Goal: Task Accomplishment & Management: Manage account settings

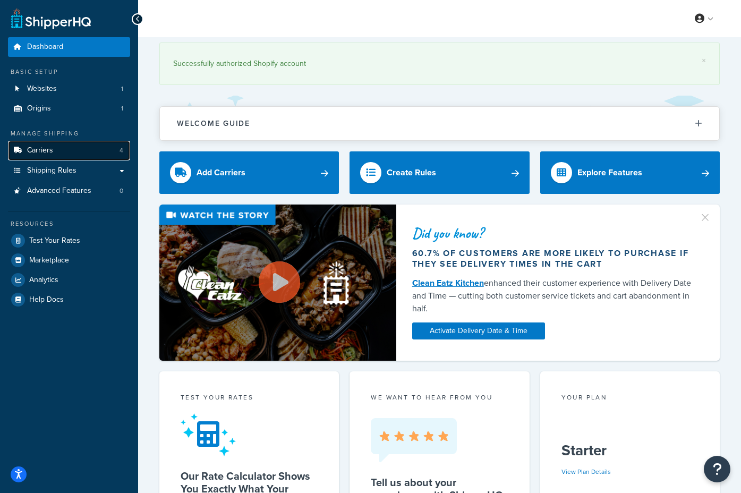
click at [75, 152] on link "Carriers 4" at bounding box center [69, 151] width 122 height 20
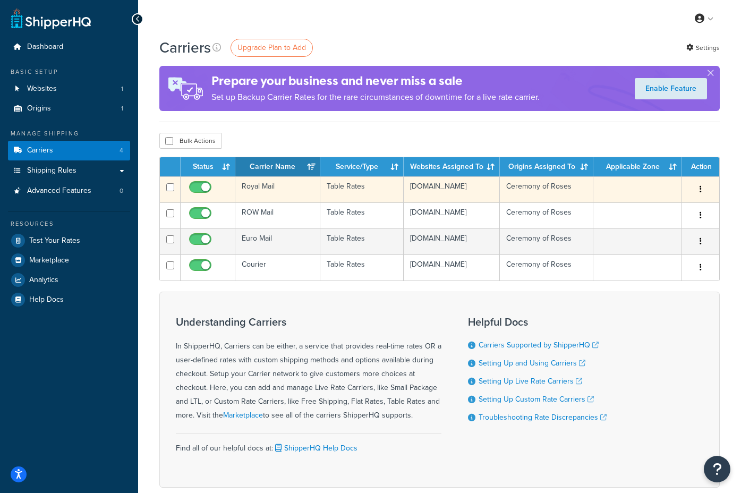
click at [274, 194] on td "Royal Mail" at bounding box center [277, 189] width 85 height 26
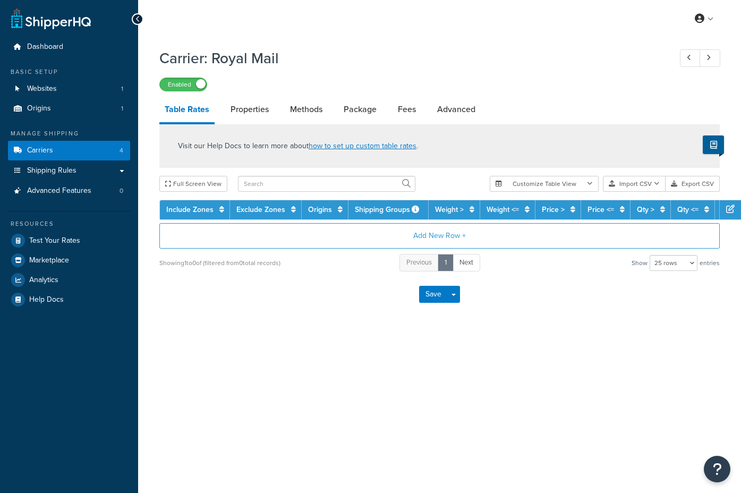
select select "25"
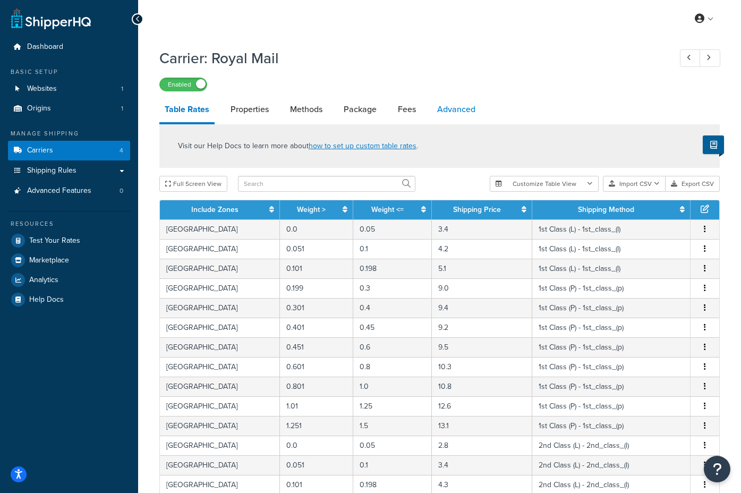
click at [443, 118] on link "Advanced" at bounding box center [456, 110] width 49 height 26
select select "false"
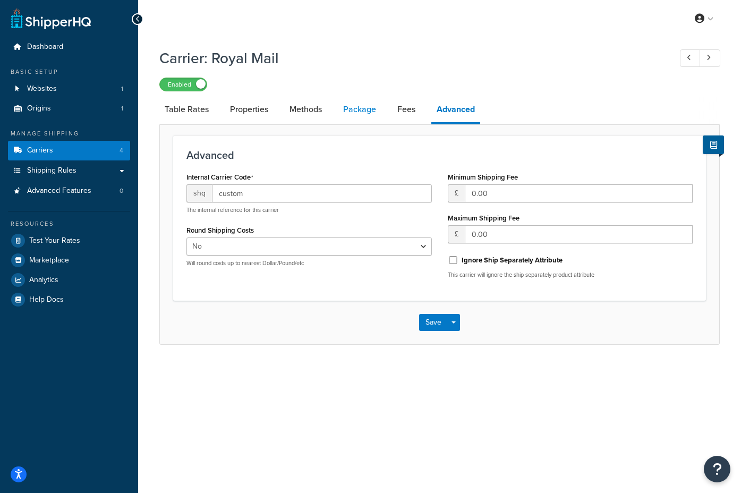
click at [374, 116] on link "Package" at bounding box center [360, 110] width 44 height 26
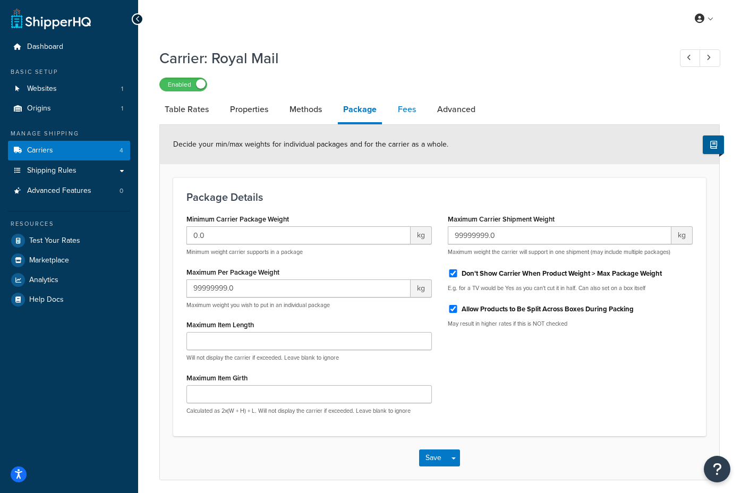
click at [397, 116] on link "Fees" at bounding box center [407, 110] width 29 height 26
select select "AFTER"
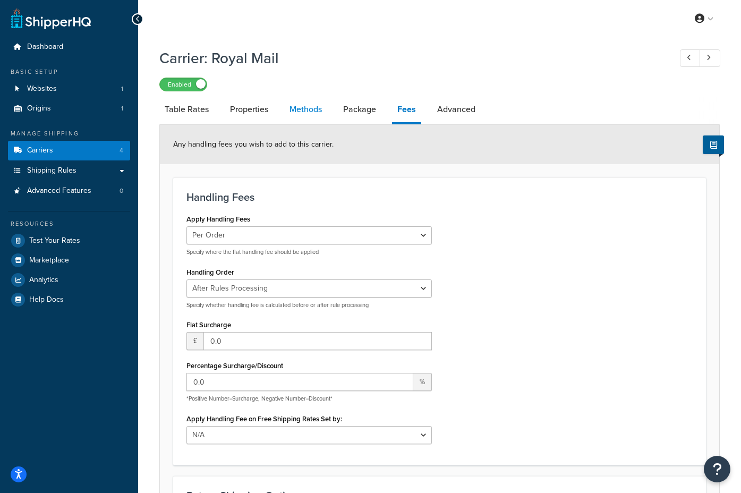
click at [300, 115] on link "Methods" at bounding box center [305, 110] width 43 height 26
select select "25"
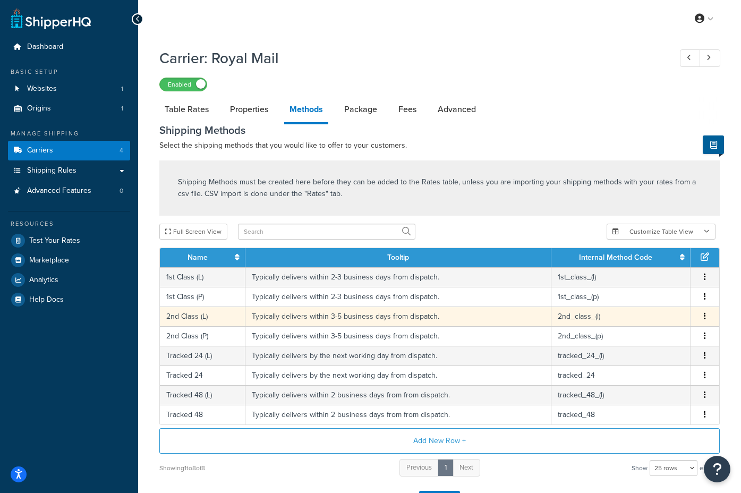
click at [385, 317] on td "Typically delivers within 3-5 business days from dispatch." at bounding box center [398, 317] width 306 height 20
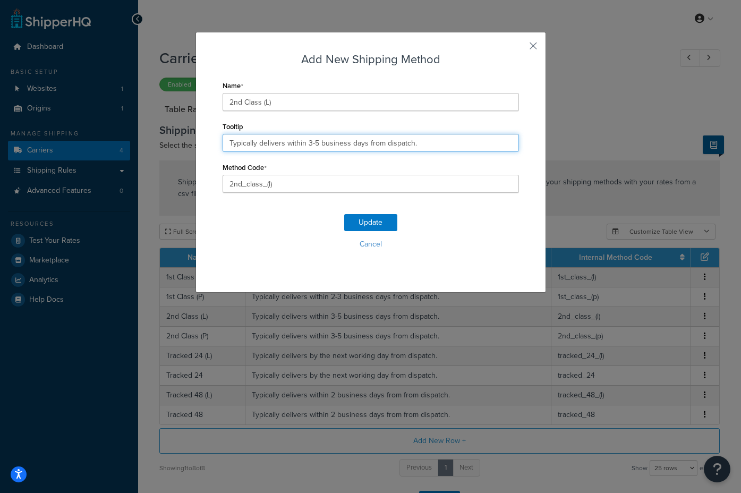
click at [438, 140] on input "Typically delivers within 3-5 business days from dispatch." at bounding box center [371, 143] width 296 height 18
drag, startPoint x: 499, startPoint y: 145, endPoint x: 311, endPoint y: 149, distance: 188.1
click at [308, 148] on div "Add New Shipping Method Name 2nd Class (L) Tooltip Typically delivers within 3-…" at bounding box center [371, 162] width 351 height 261
drag, startPoint x: 286, startPoint y: 149, endPoint x: 273, endPoint y: 148, distance: 12.8
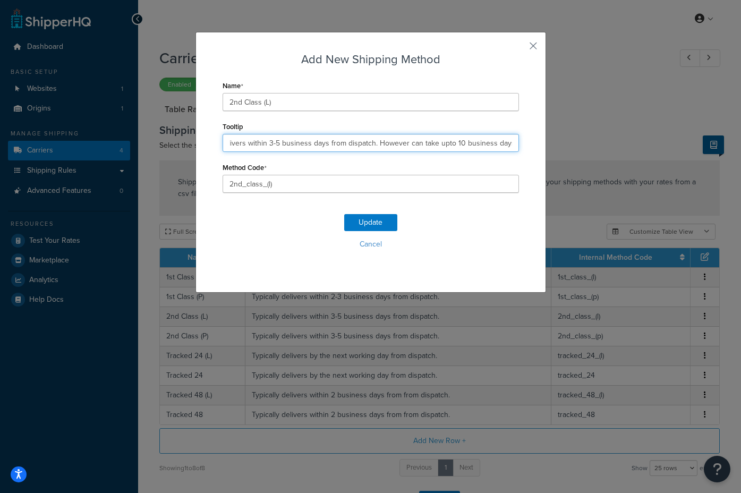
click at [280, 149] on input "Typically delivers within 3-5 business days from dispatch. However can take upt…" at bounding box center [371, 143] width 296 height 18
click at [447, 143] on input "Typically delivers within 3-5 business days from dispatch. However can take upt…" at bounding box center [371, 143] width 296 height 18
drag, startPoint x: 511, startPoint y: 145, endPoint x: 574, endPoint y: 145, distance: 63.8
click at [574, 145] on div "Add New Shipping Method Name 2nd Class (L) Tooltip Typically delivers within 3-…" at bounding box center [370, 246] width 741 height 493
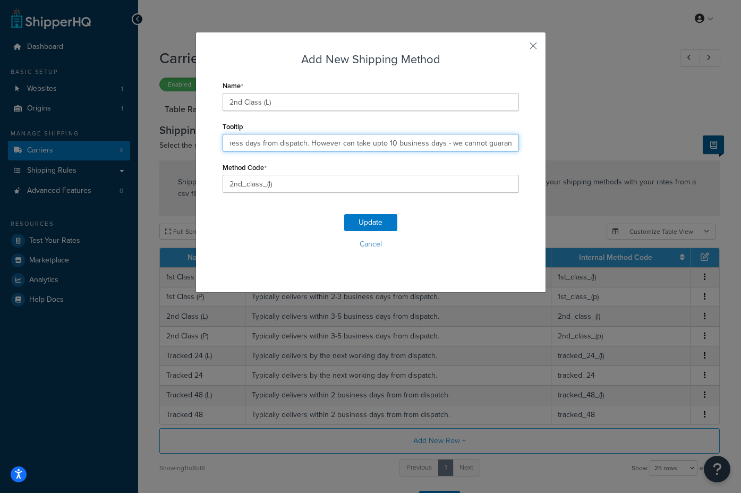
drag, startPoint x: 495, startPoint y: 146, endPoint x: 466, endPoint y: 147, distance: 29.2
click at [486, 147] on input "Typically delivers within 3-5 business days from dispatch. However can take upt…" at bounding box center [371, 143] width 296 height 18
drag, startPoint x: 459, startPoint y: 143, endPoint x: 655, endPoint y: 145, distance: 195.5
click at [655, 145] on div "Add New Shipping Method Name 2nd Class (L) Tooltip Typically delivers within 3-…" at bounding box center [370, 246] width 741 height 493
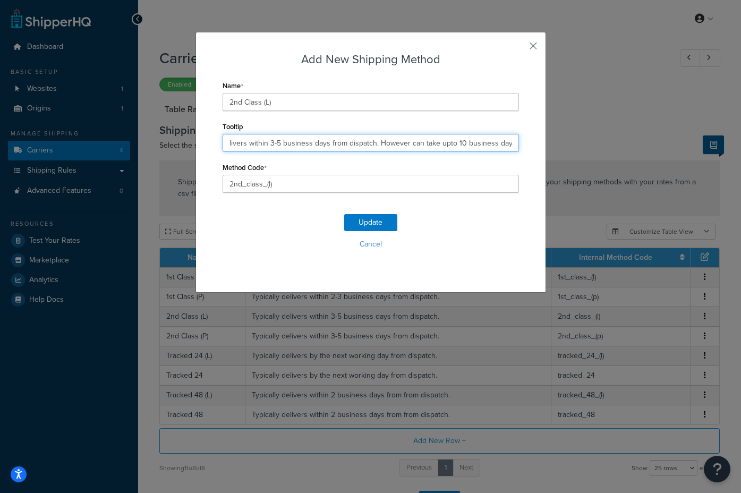
paste input "text"
click at [447, 142] on input "Typically delivers within 3-5 business days from dispatch. However can take upt…" at bounding box center [371, 143] width 296 height 18
paste input "text"
type input "Typically delivers within 3-5 business days from dispatch. However can take up …"
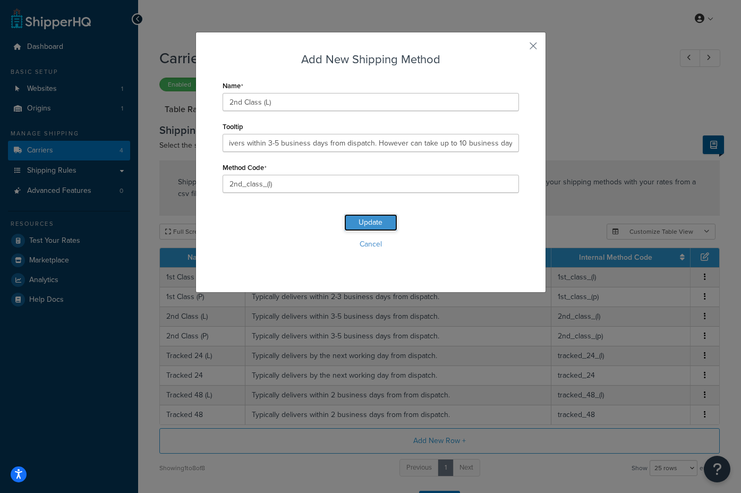
scroll to position [0, 0]
click at [374, 223] on button "Update" at bounding box center [370, 222] width 53 height 17
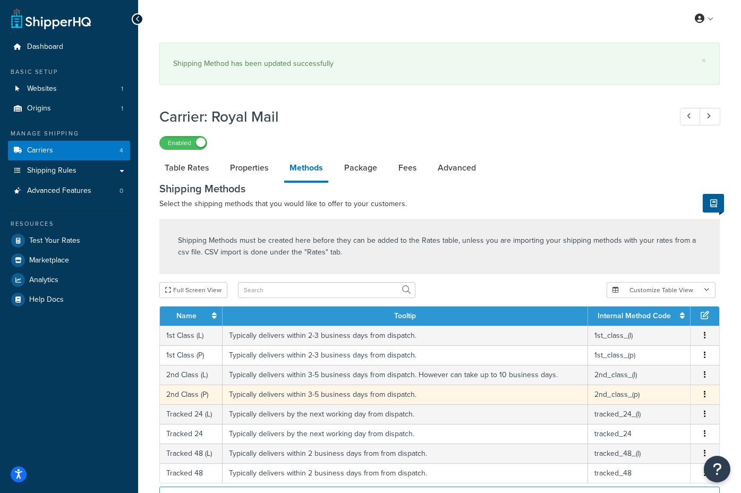
click at [705, 395] on icon "button" at bounding box center [705, 394] width 2 height 7
click at [657, 387] on div "Edit" at bounding box center [650, 385] width 75 height 22
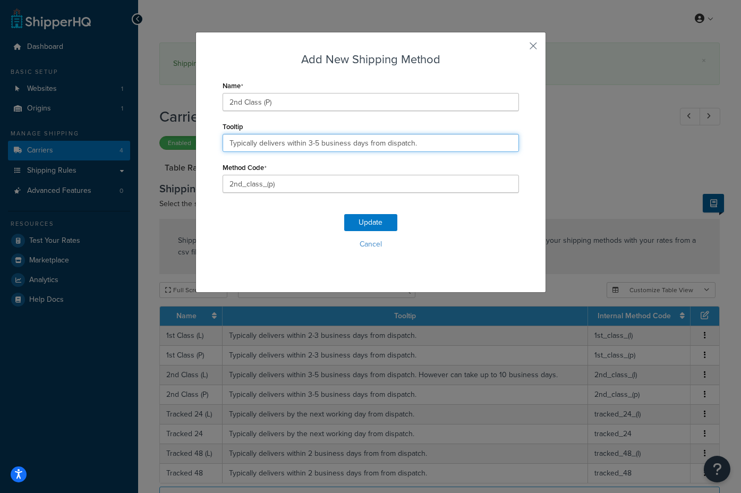
click at [429, 147] on input "Typically delivers within 3-5 business days from dispatch." at bounding box center [371, 143] width 296 height 18
paste input "However can take up to 10 business days."
type input "Typically delivers within 3-5 business days from dispatch. However can take up …"
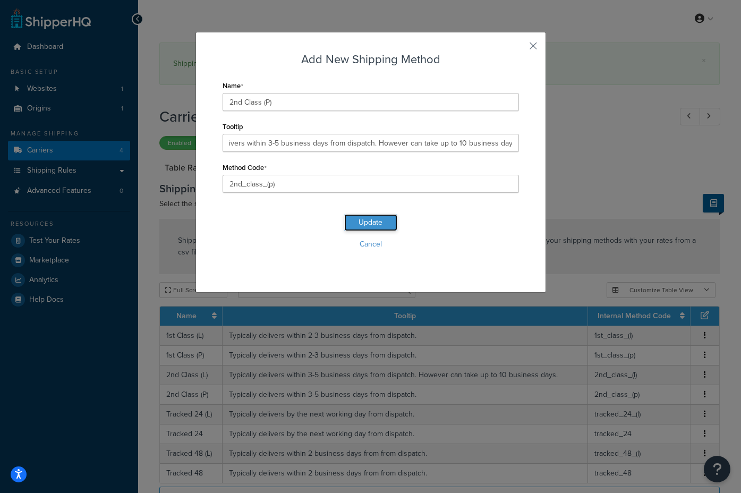
scroll to position [0, 0]
click at [367, 223] on button "Update" at bounding box center [370, 222] width 53 height 17
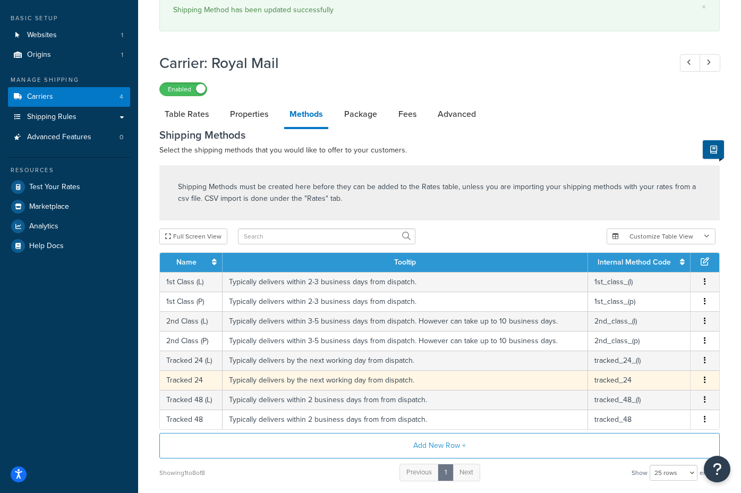
scroll to position [54, 0]
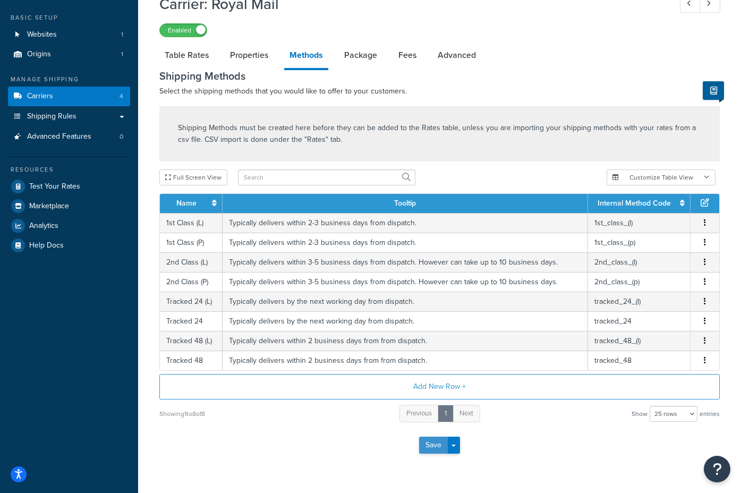
click at [434, 450] on button "Save" at bounding box center [433, 445] width 29 height 17
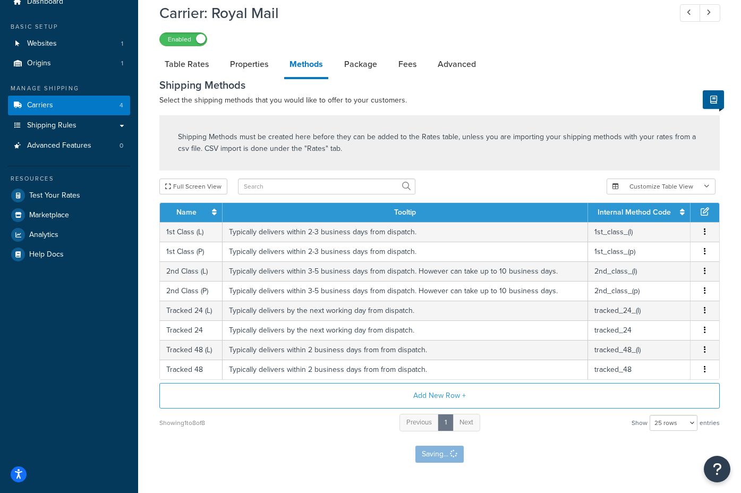
scroll to position [0, 0]
